Goal: Find specific page/section: Find specific page/section

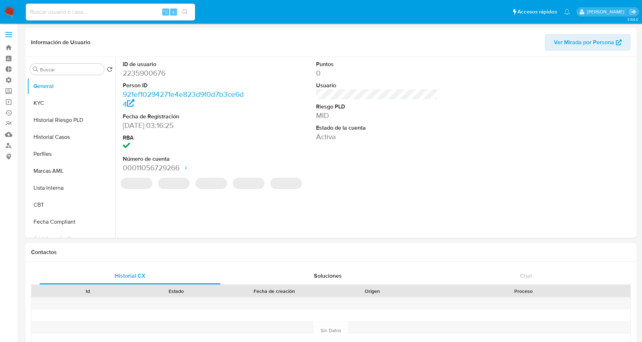
select select "10"
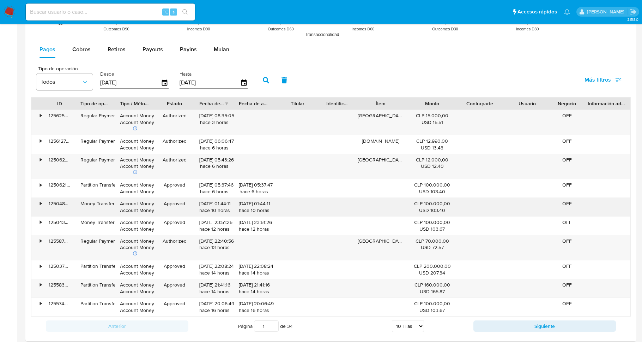
scroll to position [668, 0]
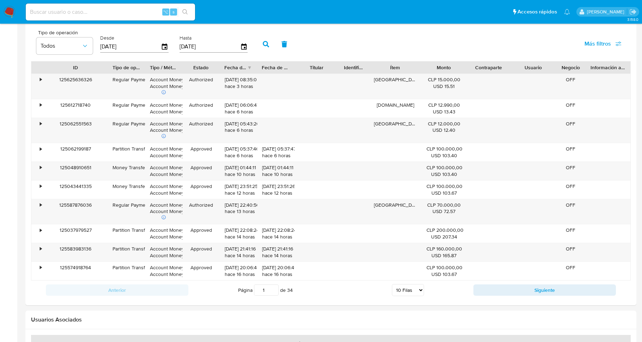
drag, startPoint x: 75, startPoint y: 66, endPoint x: 103, endPoint y: 68, distance: 27.9
click at [103, 68] on div at bounding box center [107, 67] width 13 height 12
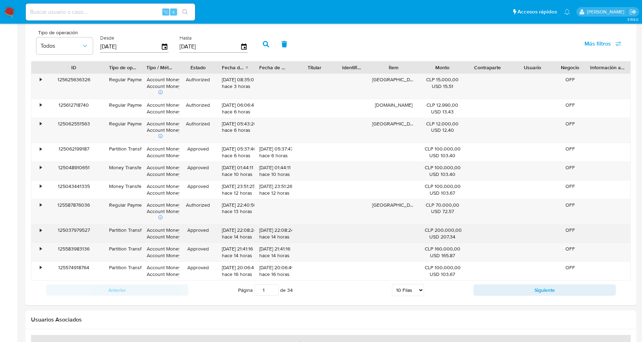
click at [81, 229] on div "125037979527" at bounding box center [74, 233] width 60 height 18
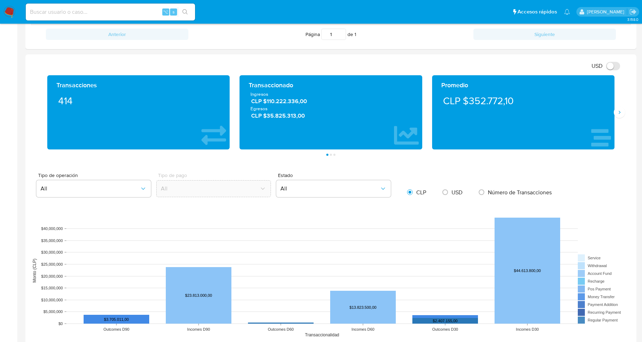
scroll to position [0, 0]
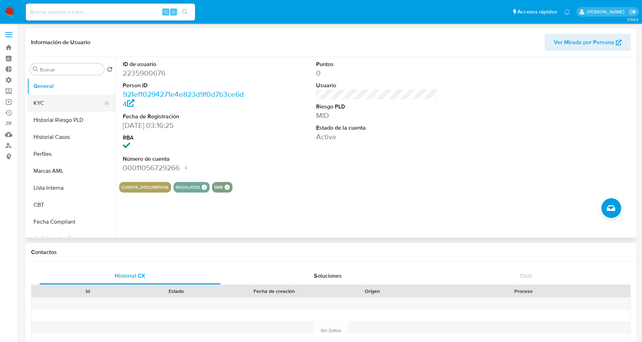
click at [51, 100] on button "KYC" at bounding box center [68, 103] width 83 height 17
